Goal: Transaction & Acquisition: Purchase product/service

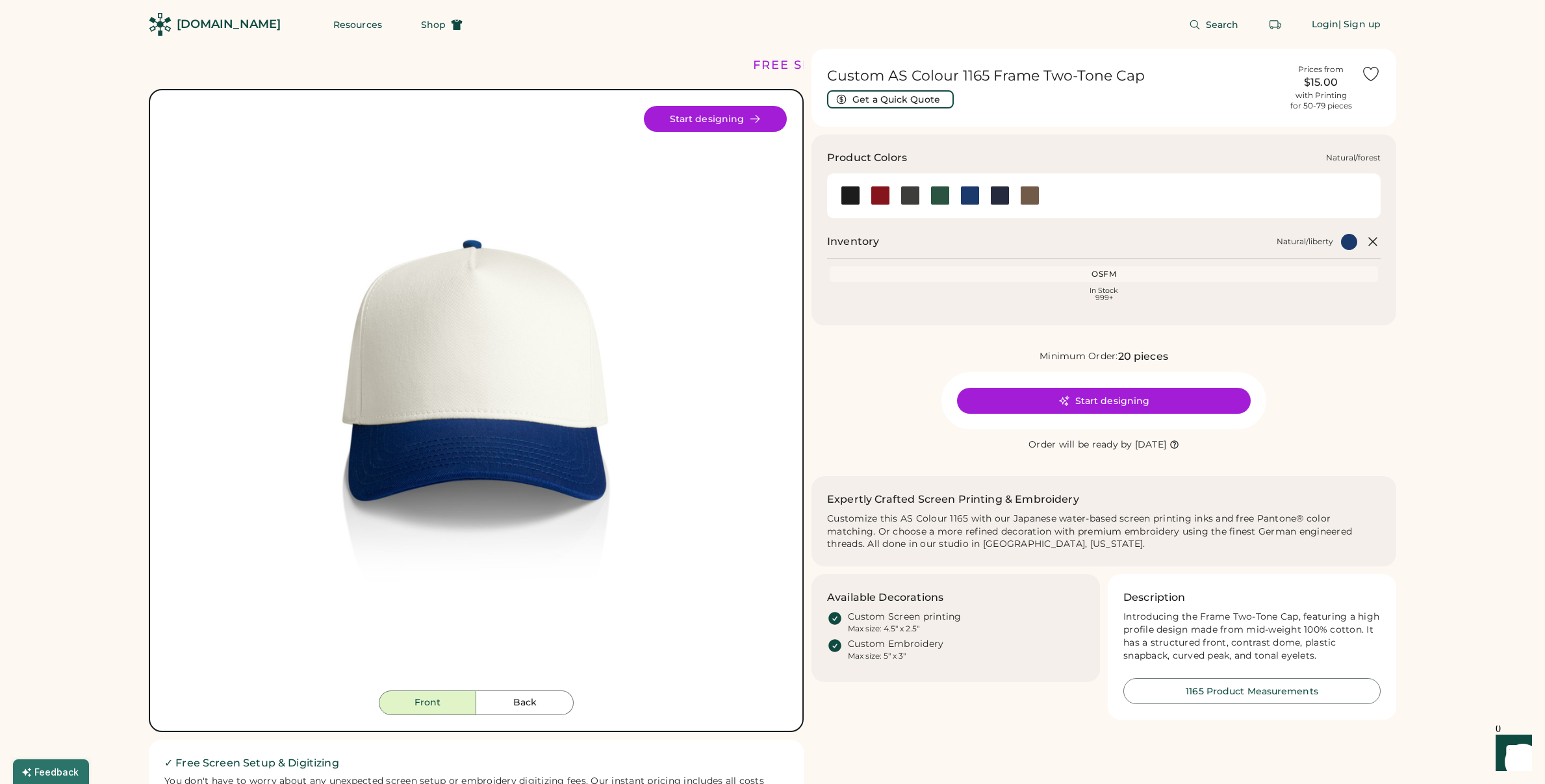
click at [938, 197] on div at bounding box center [940, 195] width 19 height 19
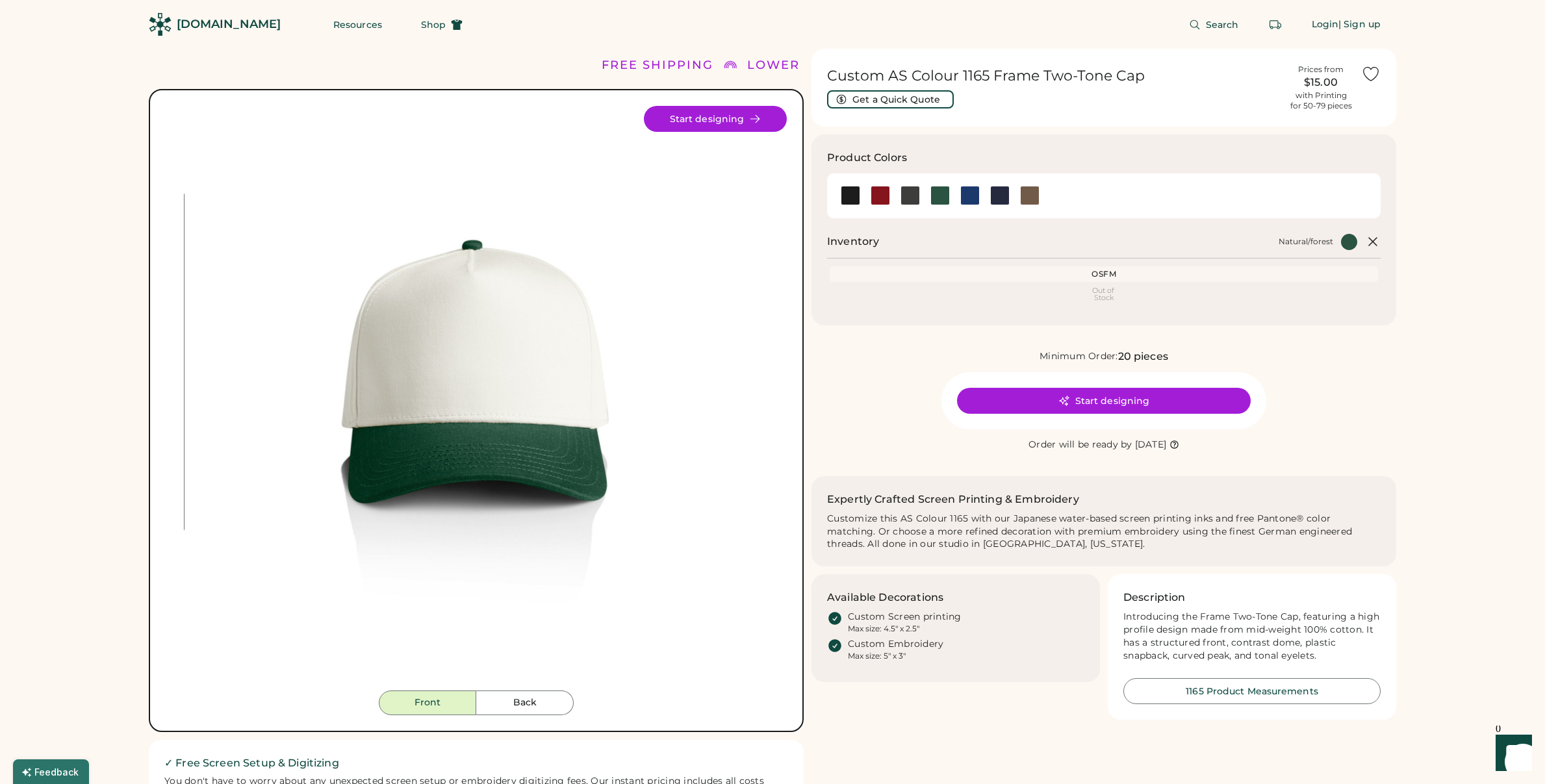
click at [1374, 374] on div "Minimum Order: 20 pieces Start designing Order will be ready by [DATE]" at bounding box center [1103, 400] width 585 height 104
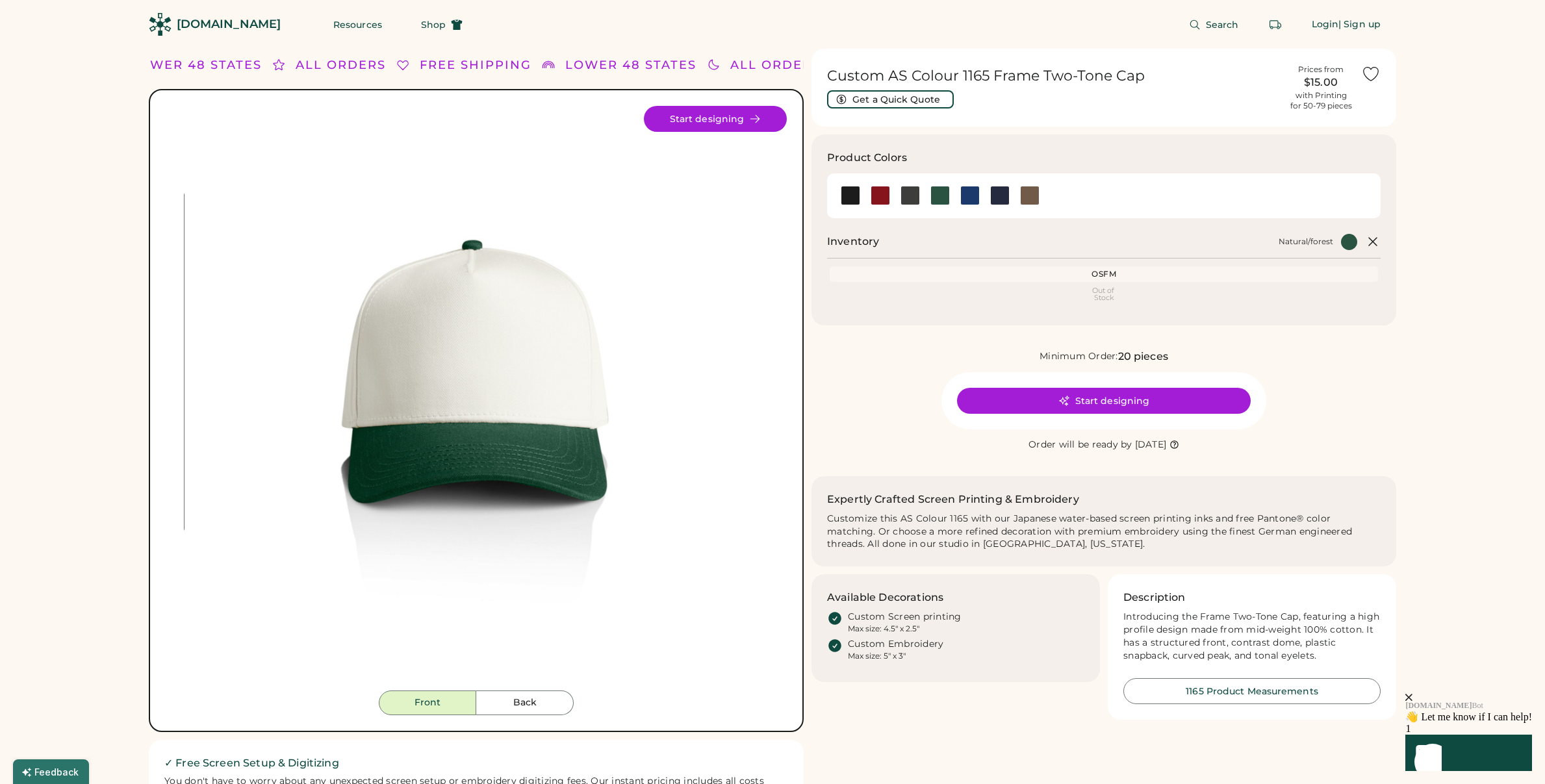
click at [1113, 280] on div "OSFM" at bounding box center [1104, 274] width 549 height 15
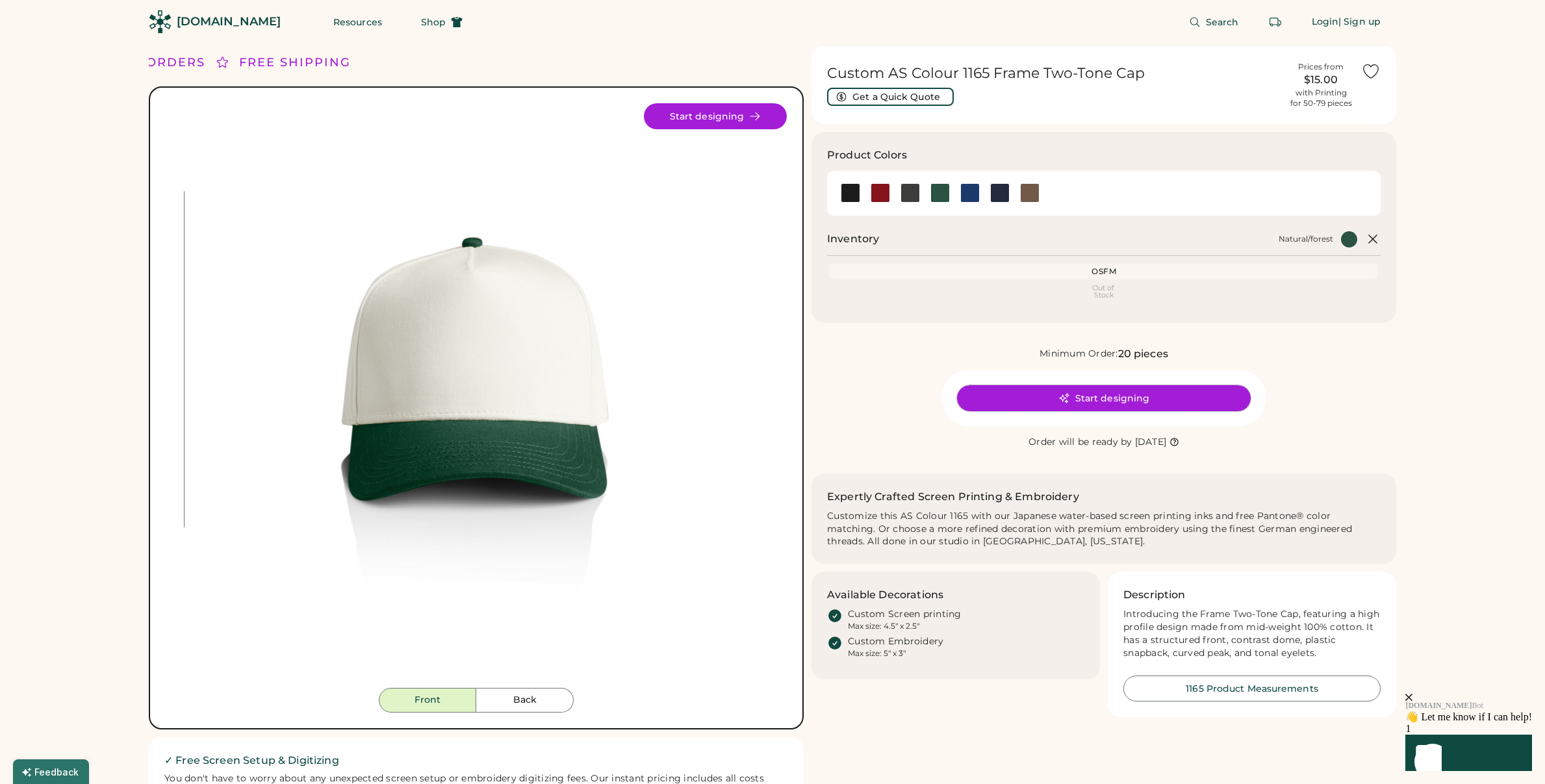
click at [1163, 393] on button "Start designing" at bounding box center [1104, 397] width 294 height 26
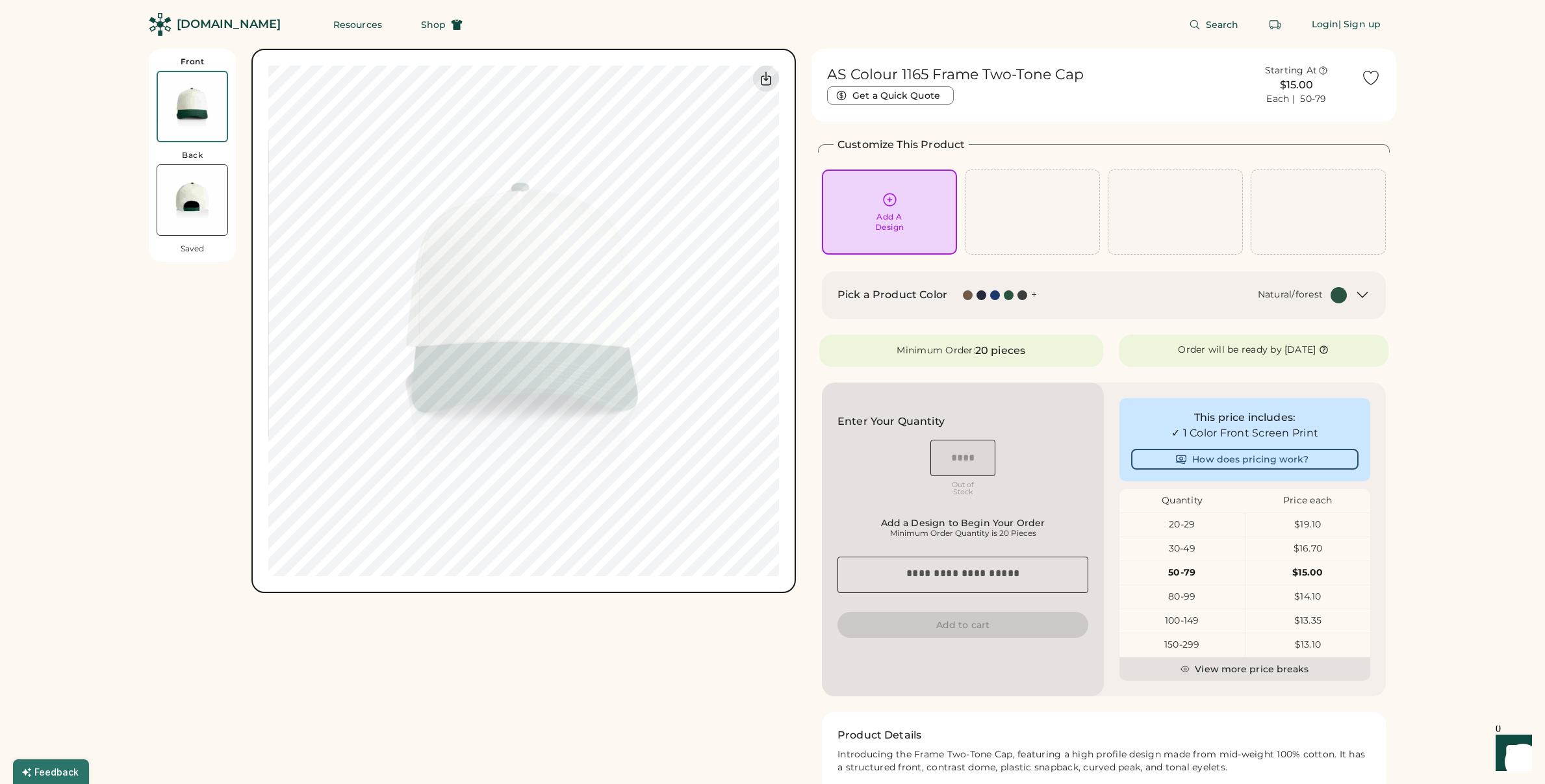
click at [1413, 372] on div "Front Back Saved 0% 0% AS Colour 1165 Frame Two-Tone Cap Get a Quick Quote Star…" at bounding box center [772, 765] width 1545 height 1532
click at [1451, 419] on div "Front Back Saved 0% 0% AS Colour 1165 Frame Two-Tone Cap Get a Quick Quote Star…" at bounding box center [772, 765] width 1545 height 1532
